Goal: Task Accomplishment & Management: Complete application form

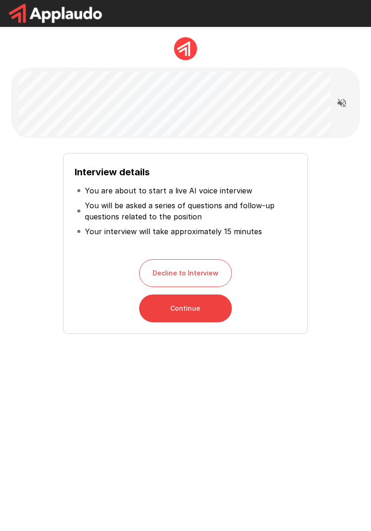
click at [151, 319] on button "Continue" at bounding box center [185, 308] width 93 height 28
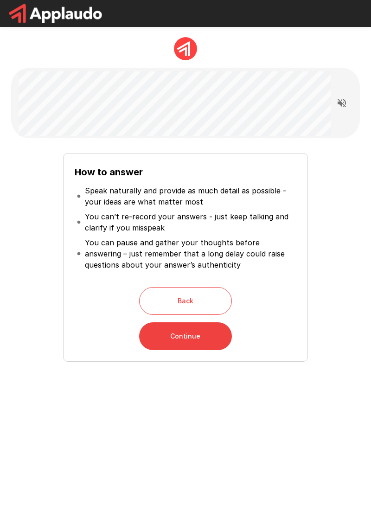
click at [152, 349] on button "Continue" at bounding box center [185, 336] width 93 height 28
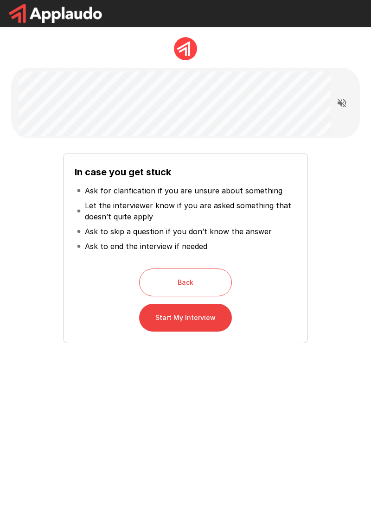
click at [159, 324] on button "Start My Interview" at bounding box center [185, 318] width 93 height 28
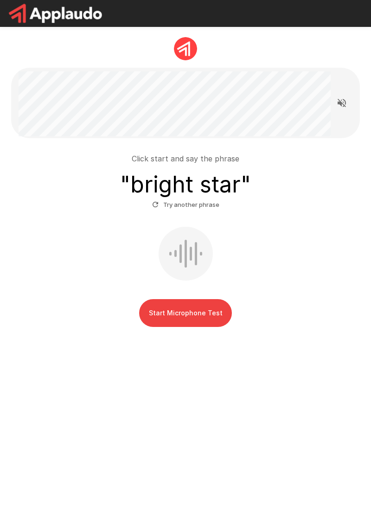
click at [178, 321] on button "Start Microphone Test" at bounding box center [185, 313] width 93 height 28
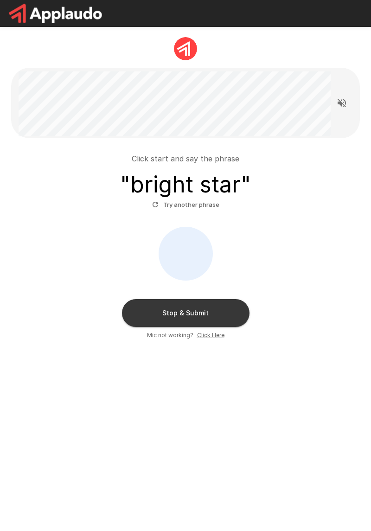
click at [146, 313] on button "Stop & Submit" at bounding box center [185, 313] width 127 height 28
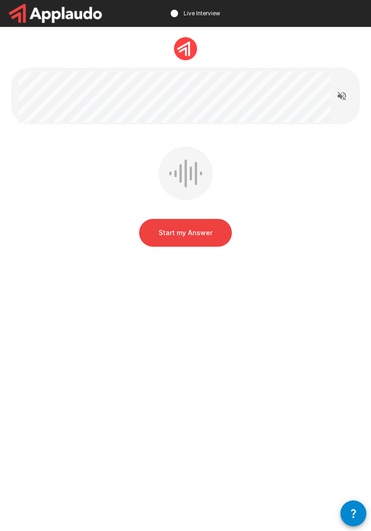
click at [158, 242] on button "Start my Answer" at bounding box center [185, 233] width 93 height 28
click at [195, 237] on button "Start my Answer" at bounding box center [185, 233] width 93 height 28
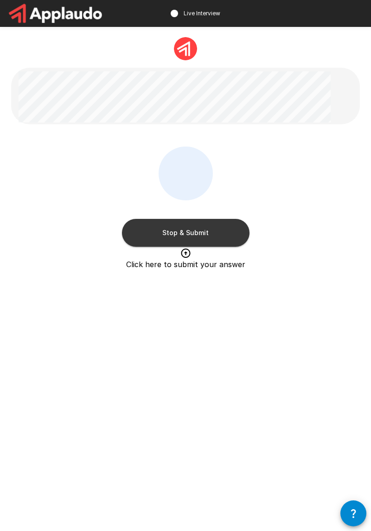
click at [222, 237] on button "Stop & Submit" at bounding box center [185, 233] width 127 height 28
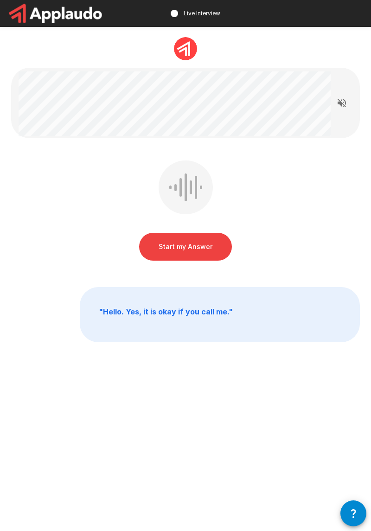
click at [204, 247] on button "Start my Answer" at bounding box center [185, 247] width 93 height 28
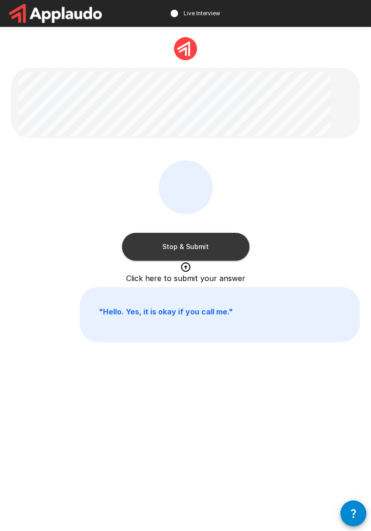
click at [153, 251] on button "Stop & Submit" at bounding box center [185, 247] width 127 height 28
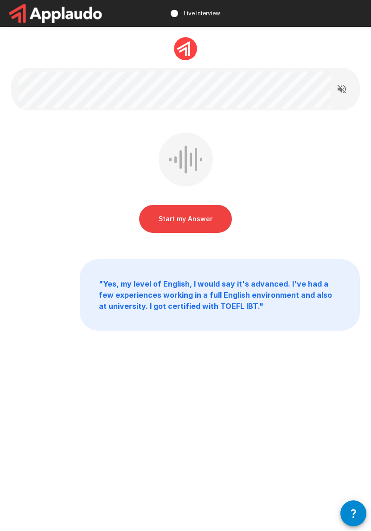
click at [165, 224] on button "Start my Answer" at bounding box center [185, 219] width 93 height 28
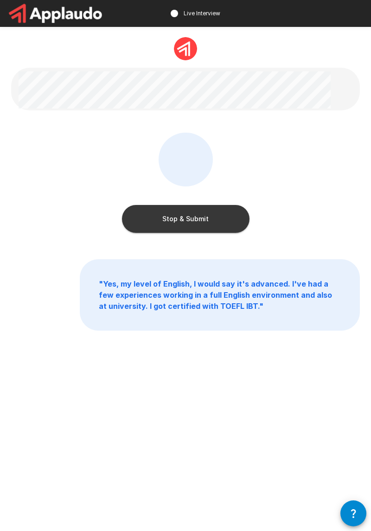
click at [222, 216] on button "Stop & Submit" at bounding box center [185, 219] width 127 height 28
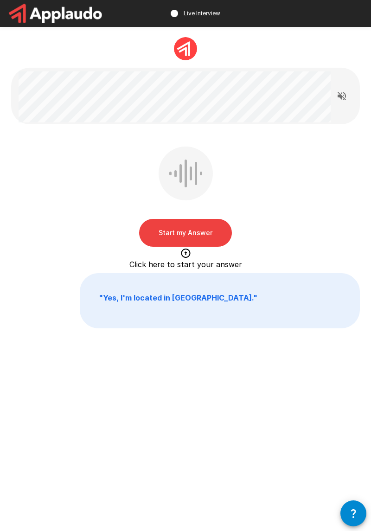
click at [196, 231] on button "Start my Answer" at bounding box center [185, 233] width 93 height 28
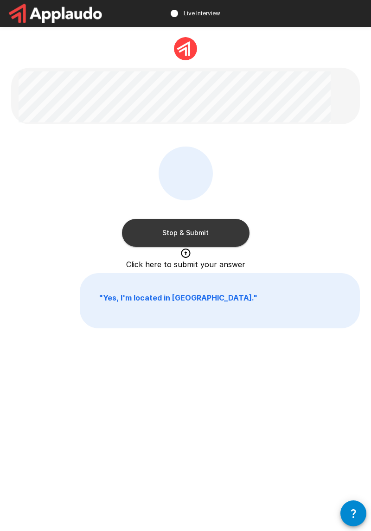
click at [208, 245] on button "Stop & Submit" at bounding box center [185, 233] width 127 height 28
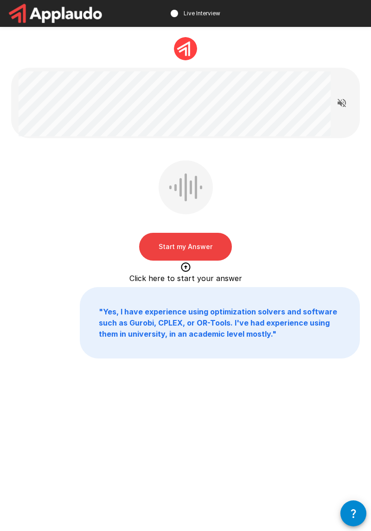
click at [215, 253] on button "Start my Answer" at bounding box center [185, 247] width 93 height 28
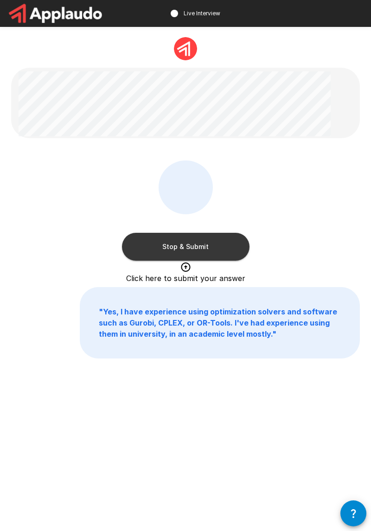
click at [219, 245] on button "Stop & Submit" at bounding box center [185, 247] width 127 height 28
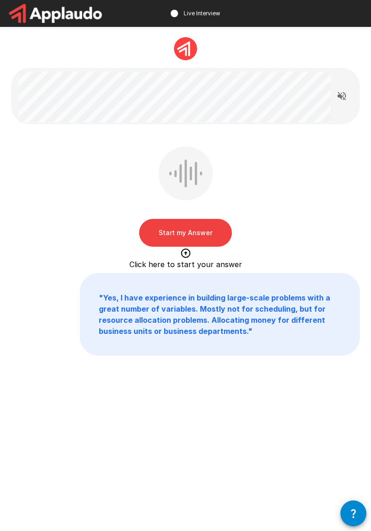
click at [209, 235] on button "Start my Answer" at bounding box center [185, 233] width 93 height 28
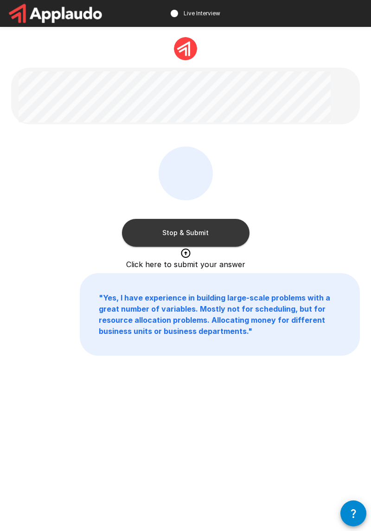
click at [216, 235] on button "Stop & Submit" at bounding box center [185, 233] width 127 height 28
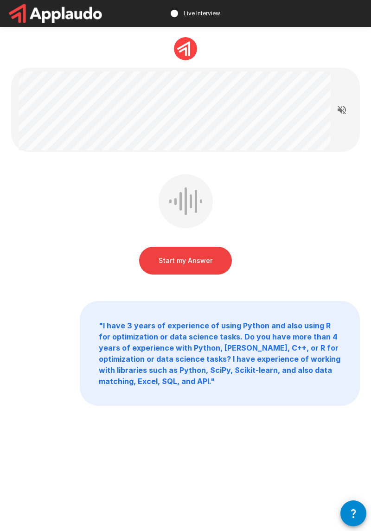
click at [201, 260] on button "Start my Answer" at bounding box center [185, 261] width 93 height 28
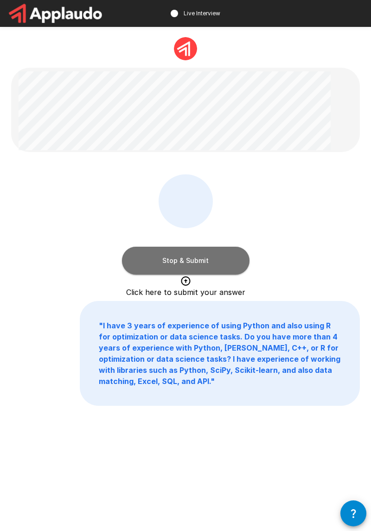
click at [219, 256] on button "Stop & Submit" at bounding box center [185, 261] width 127 height 28
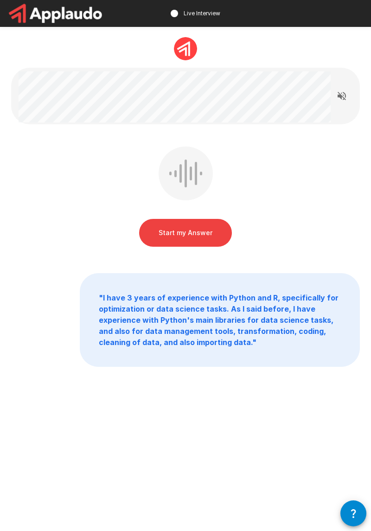
click at [206, 232] on button "Start my Answer" at bounding box center [185, 233] width 93 height 28
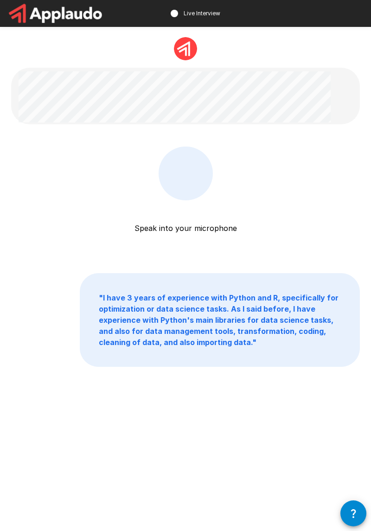
click at [204, 216] on p "Speak into your microphone" at bounding box center [185, 216] width 102 height 33
click at [205, 222] on p "Speak into your microphone" at bounding box center [185, 216] width 102 height 33
click at [276, 387] on div "Speak into your microphone Stop & Submit " I have 3 years of experience with Py…" at bounding box center [185, 220] width 371 height 441
click at [348, 512] on icon "button" at bounding box center [353, 512] width 11 height 11
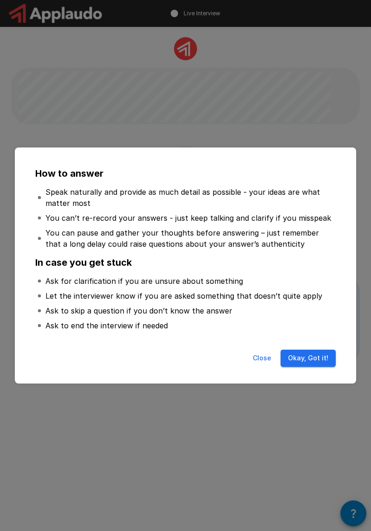
click at [313, 359] on button "Okay, Got it!" at bounding box center [307, 357] width 55 height 17
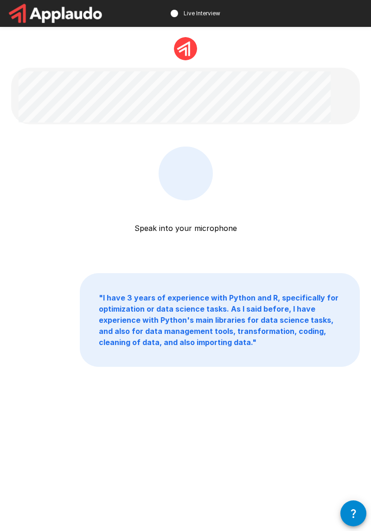
click at [230, 213] on p "Speak into your microphone" at bounding box center [185, 216] width 102 height 33
click at [209, 230] on p "Speak into your microphone" at bounding box center [185, 216] width 102 height 33
click at [195, 197] on div at bounding box center [186, 173] width 54 height 54
click at [204, 225] on p "Speak into your microphone" at bounding box center [185, 216] width 102 height 33
click at [224, 222] on p "Speak into your microphone" at bounding box center [185, 216] width 102 height 33
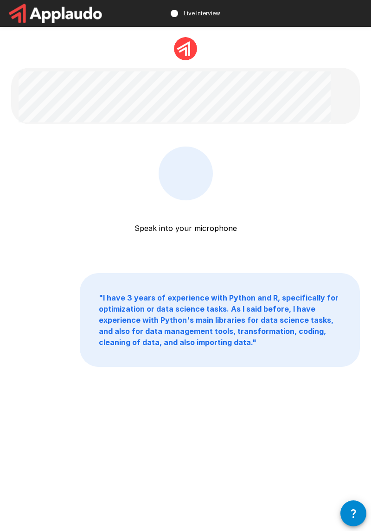
click at [292, 180] on div "Speak into your microphone Stop & Submit" at bounding box center [185, 198] width 349 height 104
click at [302, 341] on p "" I have 3 years of experience with Python and R, specifically for optimization…" at bounding box center [219, 319] width 279 height 93
click at [279, 340] on p "" I have 3 years of experience with Python and R, specifically for optimization…" at bounding box center [219, 319] width 279 height 93
click at [209, 240] on div "Speak into your microphone Stop & Submit" at bounding box center [185, 214] width 127 height 137
click at [220, 231] on p "Speak into your microphone" at bounding box center [185, 216] width 102 height 33
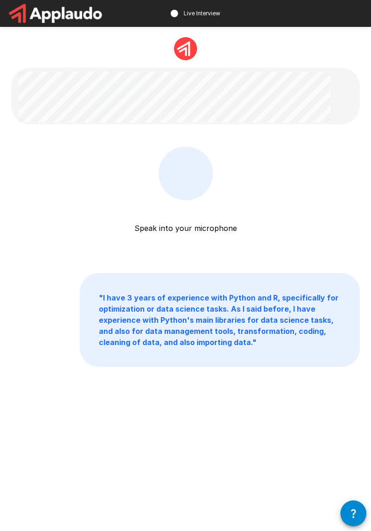
click at [185, 53] on img at bounding box center [185, 48] width 23 height 23
click at [184, 54] on img at bounding box center [185, 48] width 23 height 23
click at [188, 48] on img at bounding box center [185, 48] width 23 height 23
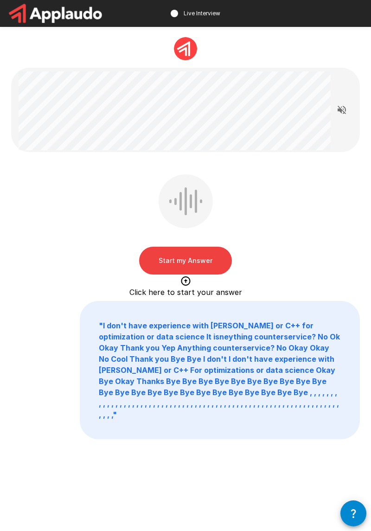
click at [186, 267] on button "Start my Answer" at bounding box center [185, 261] width 93 height 28
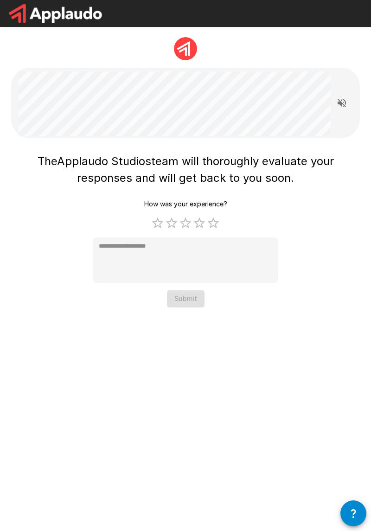
click at [219, 219] on label "5 Stars" at bounding box center [213, 223] width 14 height 14
type textarea "*"
click at [193, 302] on button "Submit" at bounding box center [186, 298] width 38 height 17
